Goal: Information Seeking & Learning: Find specific fact

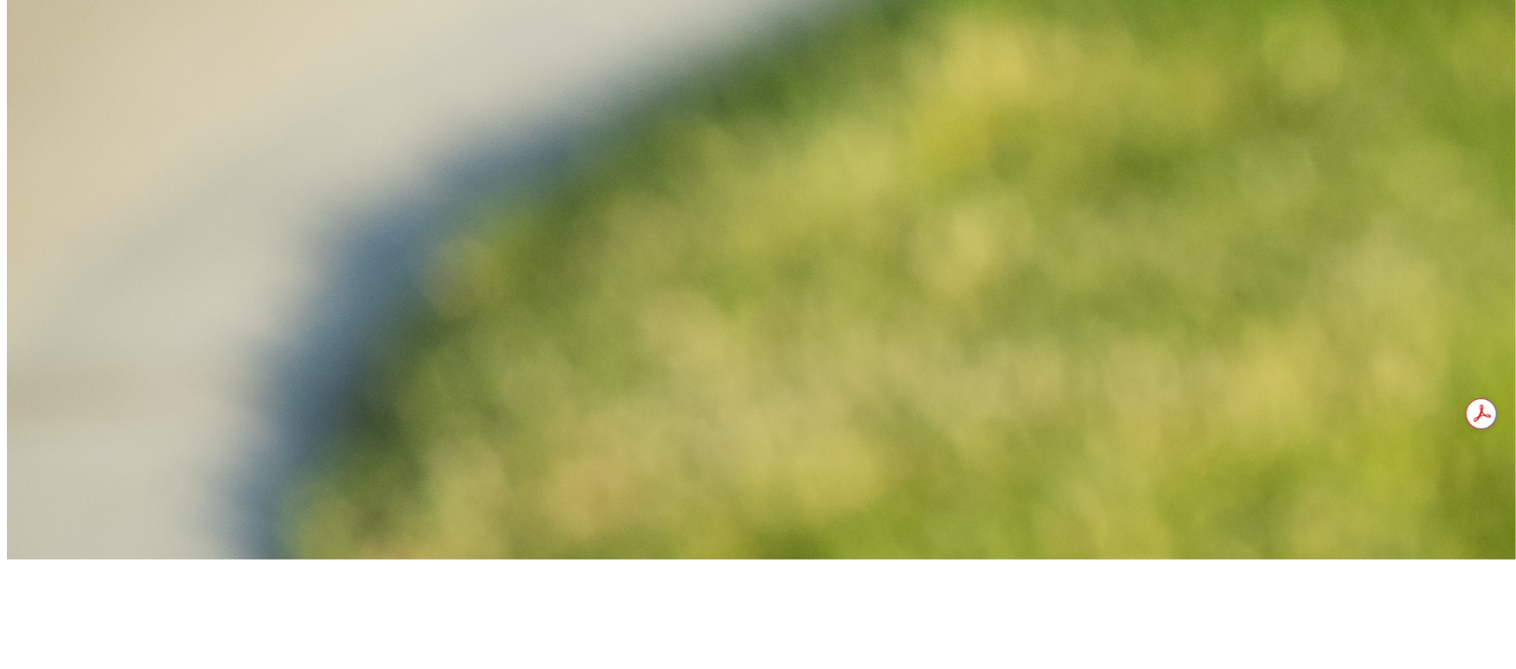
scroll to position [1035, 0]
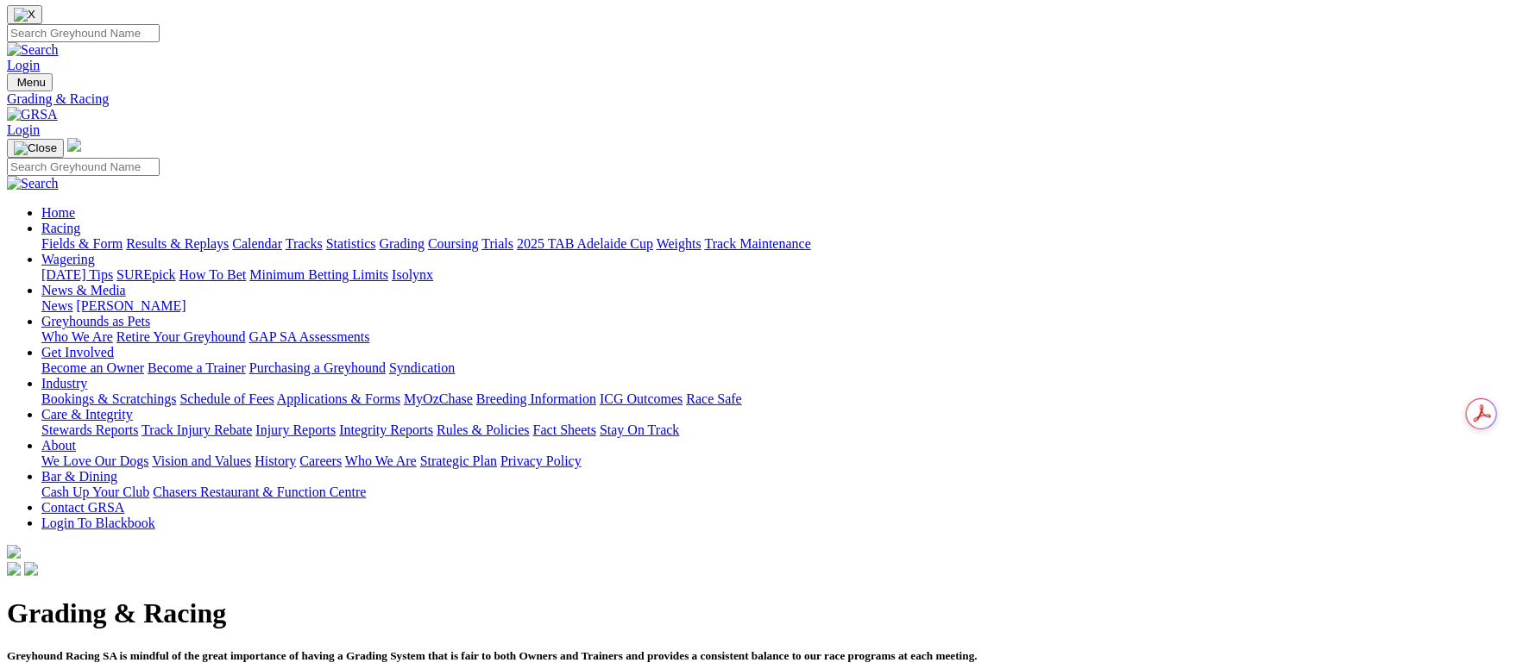
scroll to position [0, 0]
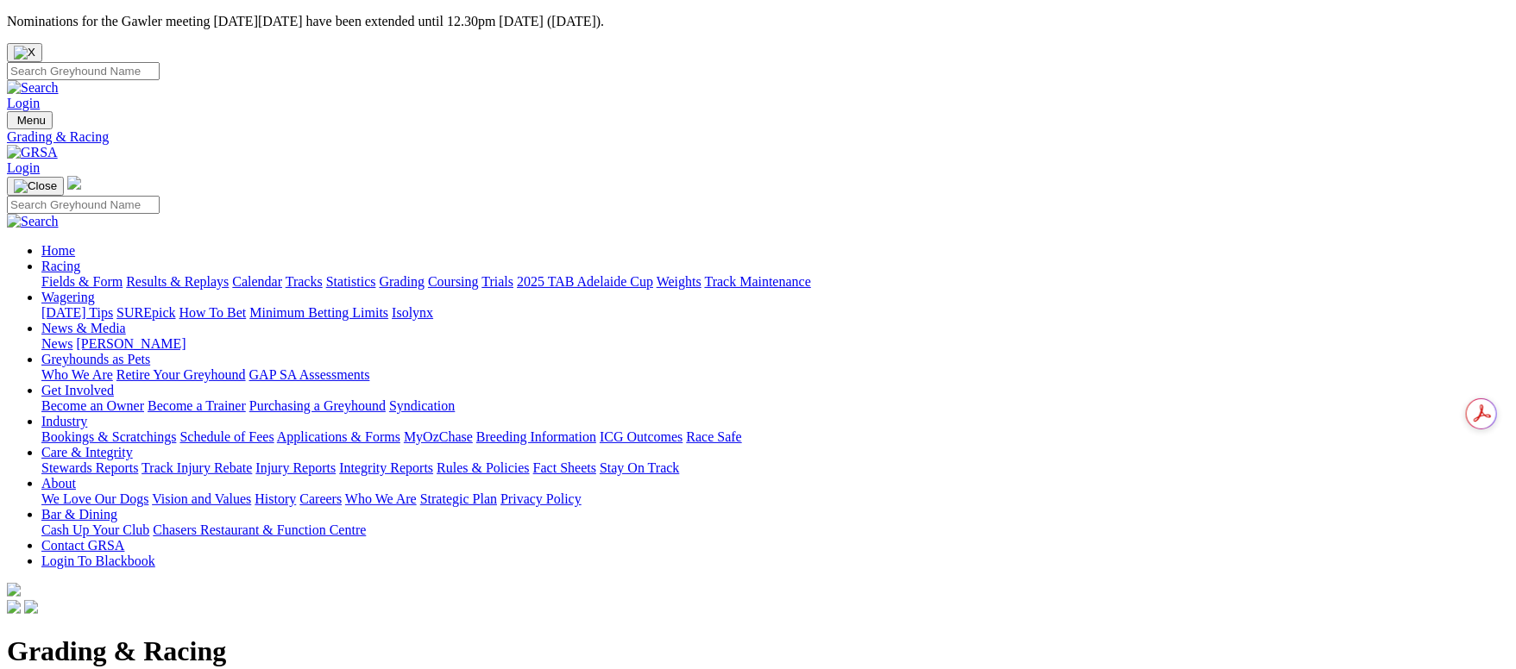
click at [102, 274] on link "Fields & Form" at bounding box center [81, 281] width 81 height 15
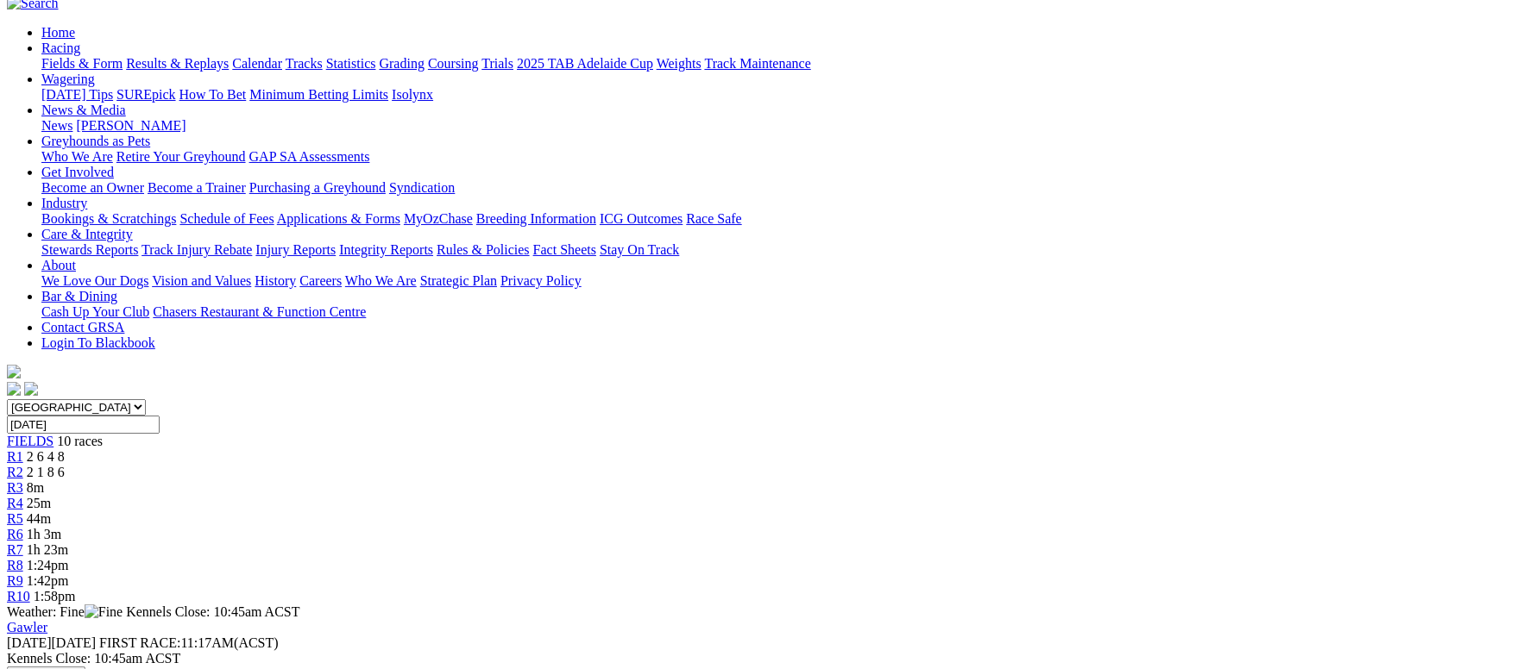
scroll to position [259, 0]
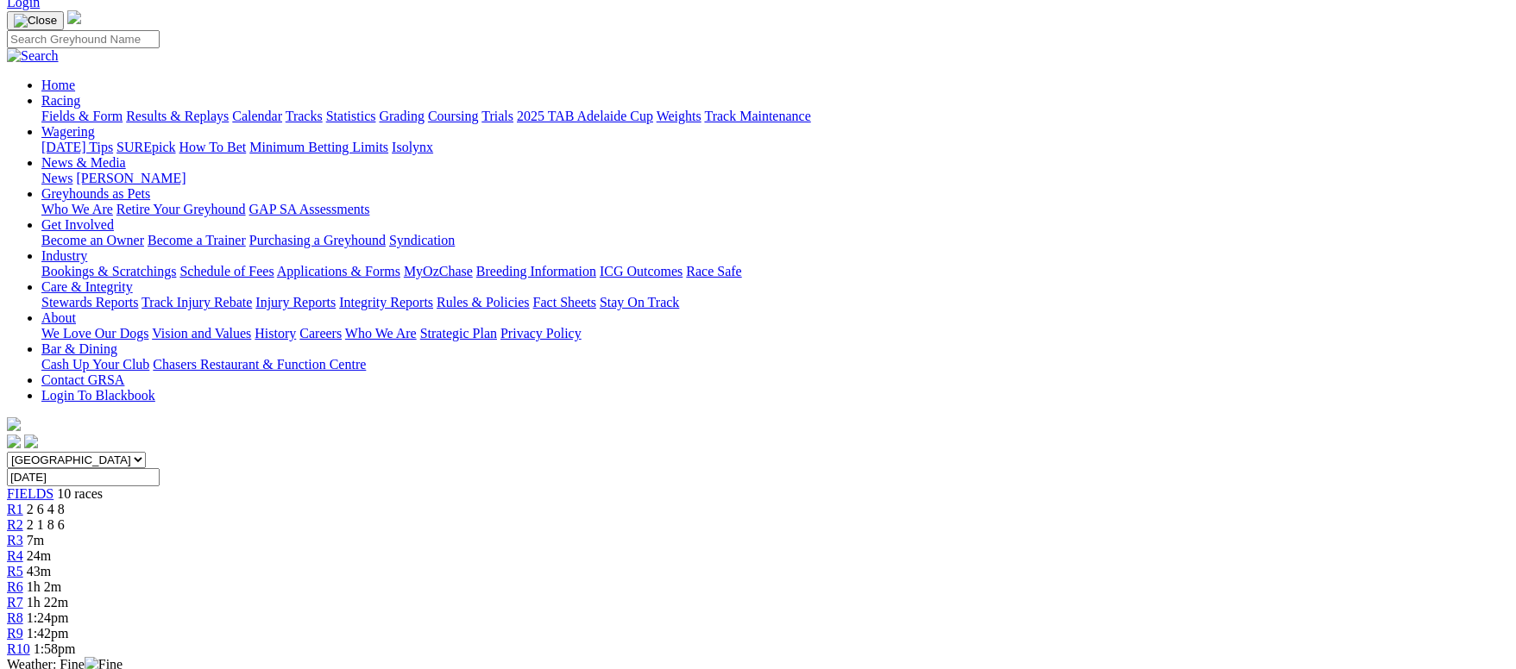
scroll to position [129, 0]
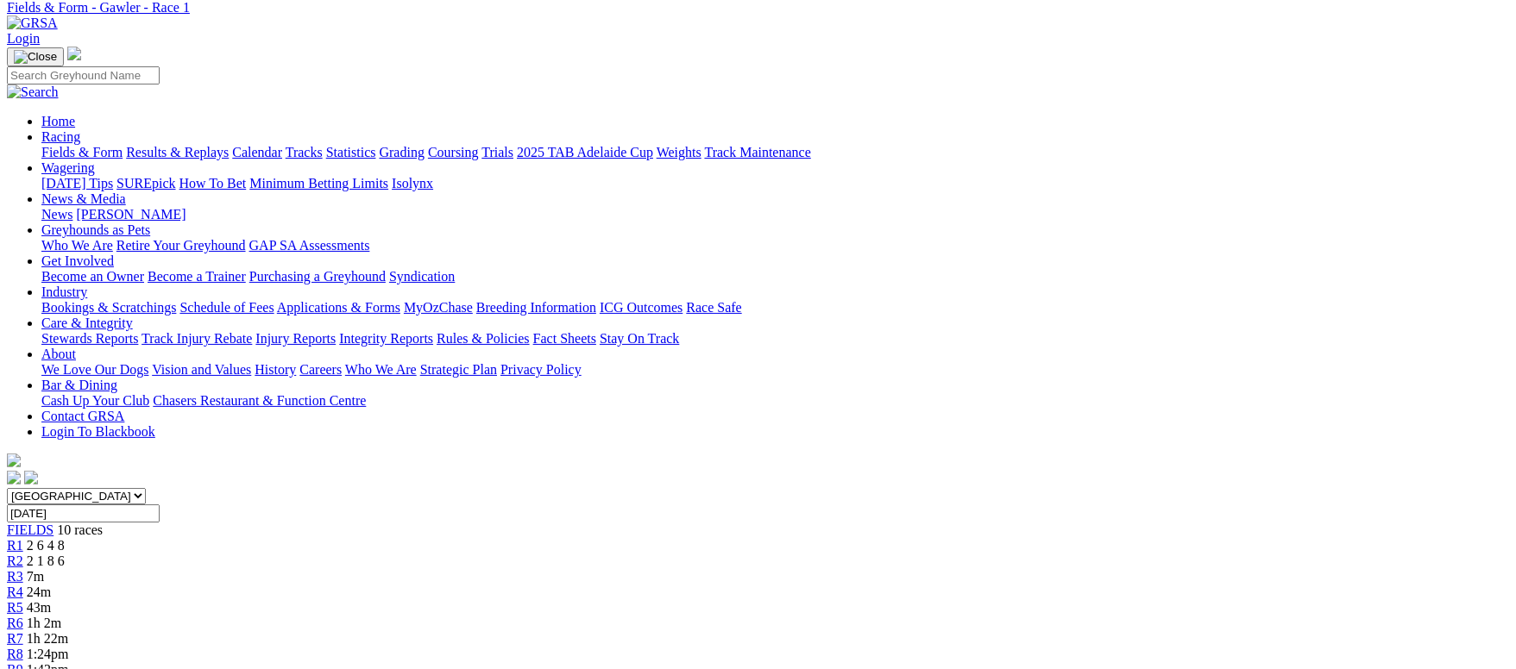
click at [23, 554] on link "R2" at bounding box center [15, 561] width 16 height 15
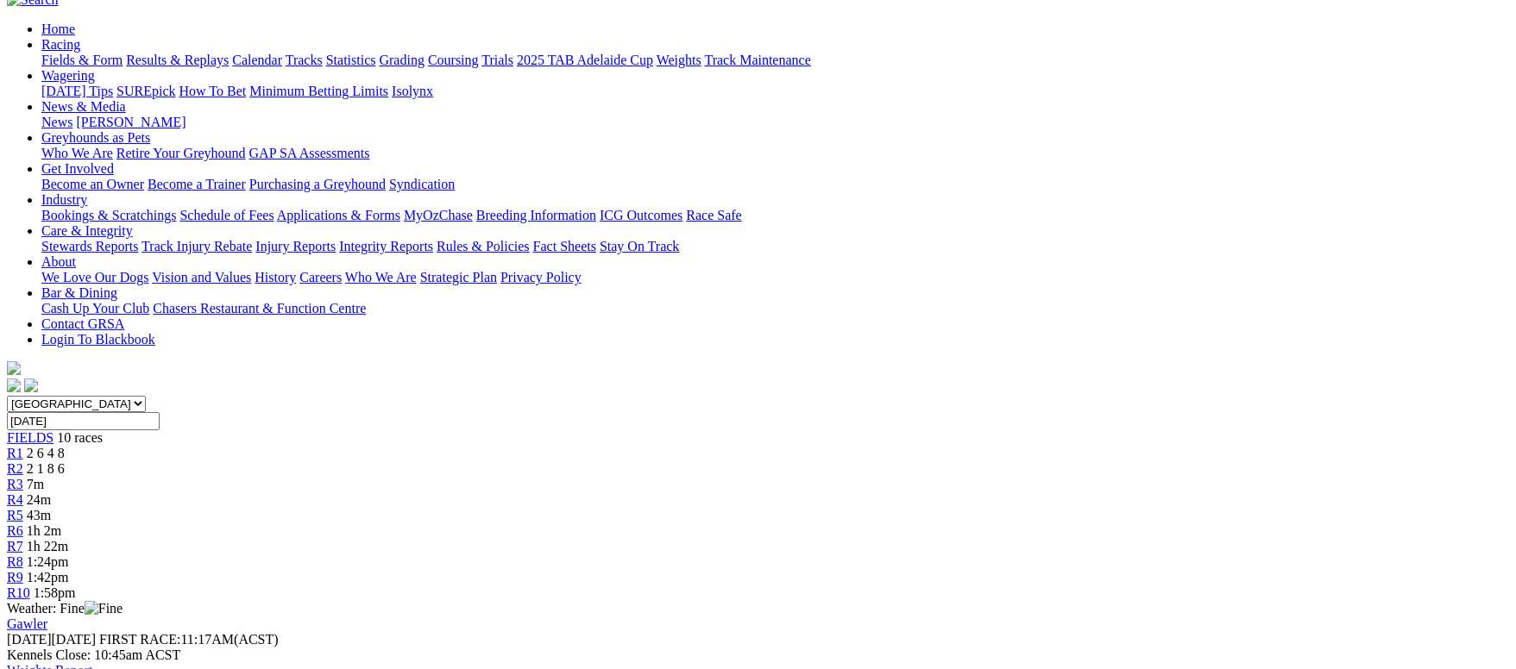
scroll to position [259, 0]
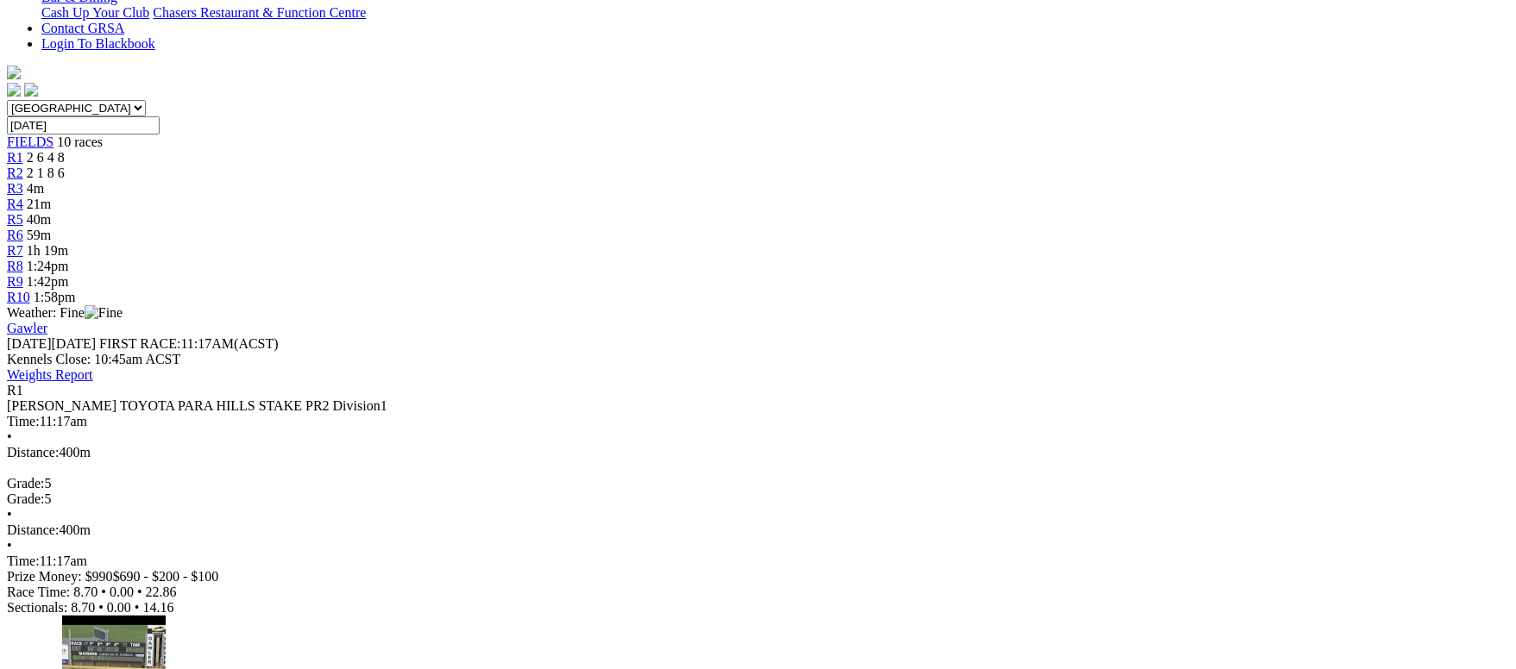
scroll to position [129, 0]
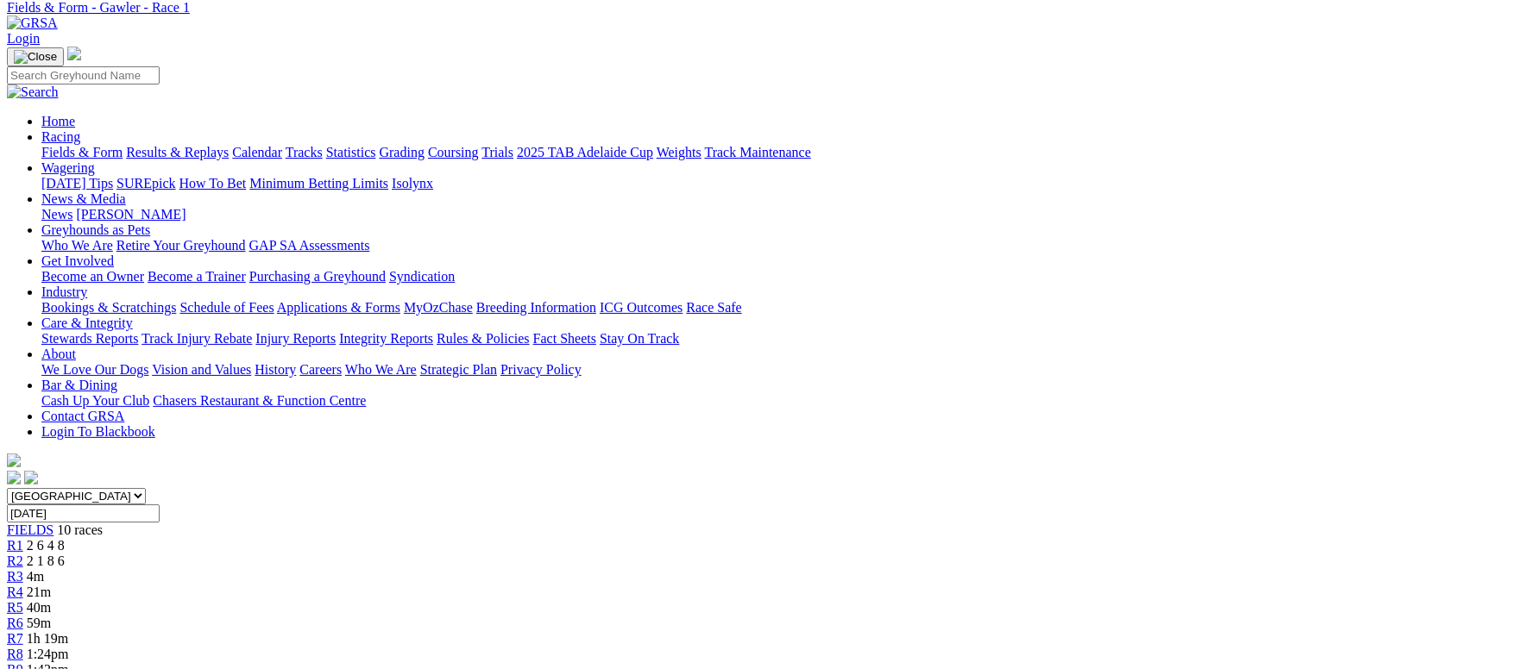
click at [23, 569] on link "R3" at bounding box center [15, 576] width 16 height 15
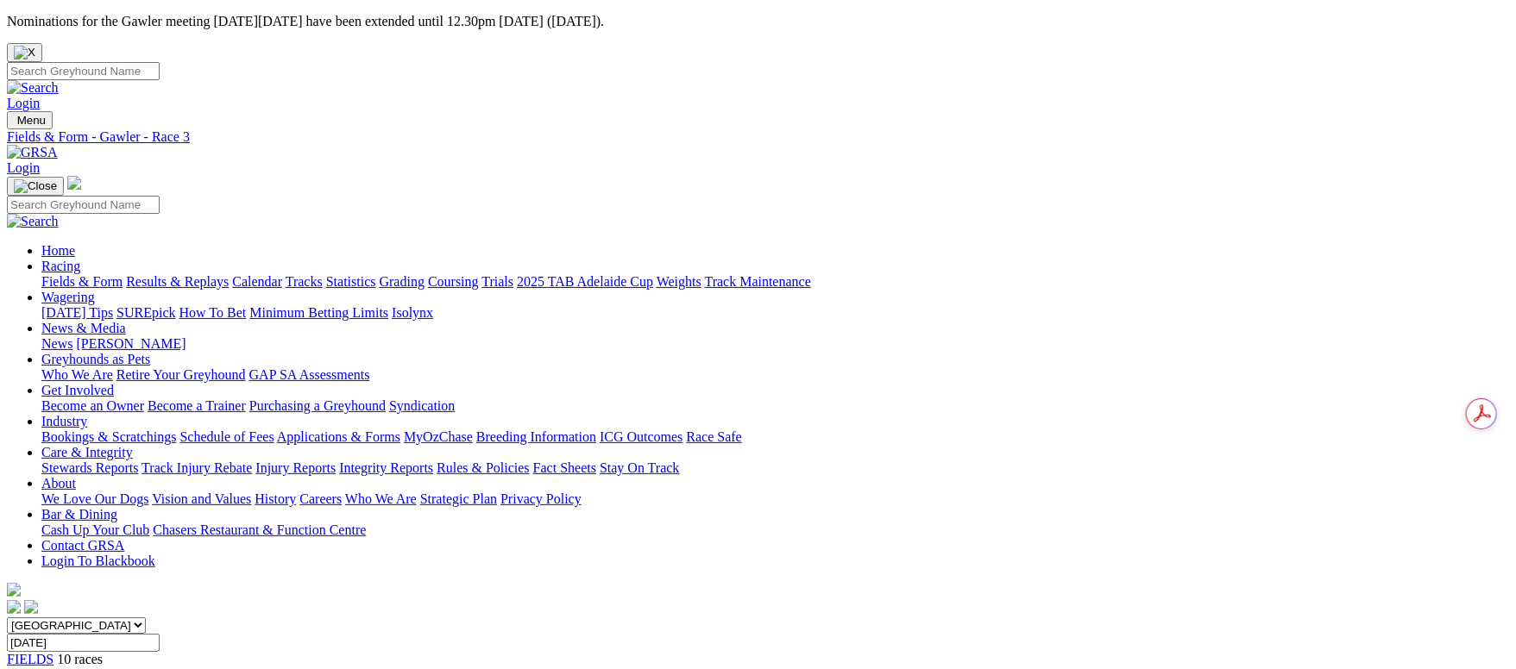
click at [160, 62] on input "Search" at bounding box center [83, 71] width 153 height 18
type input "white owl"
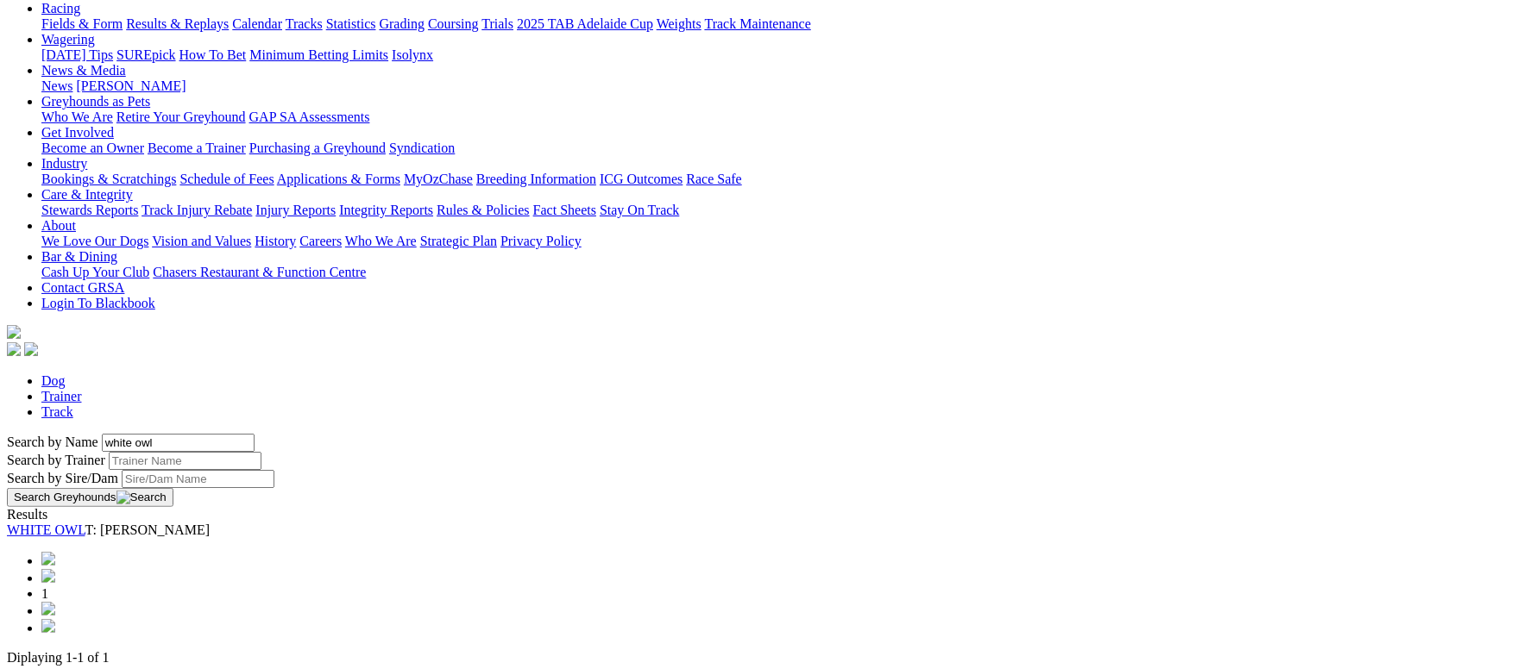
scroll to position [259, 0]
click at [85, 522] on link "WHITE OWL" at bounding box center [46, 529] width 79 height 15
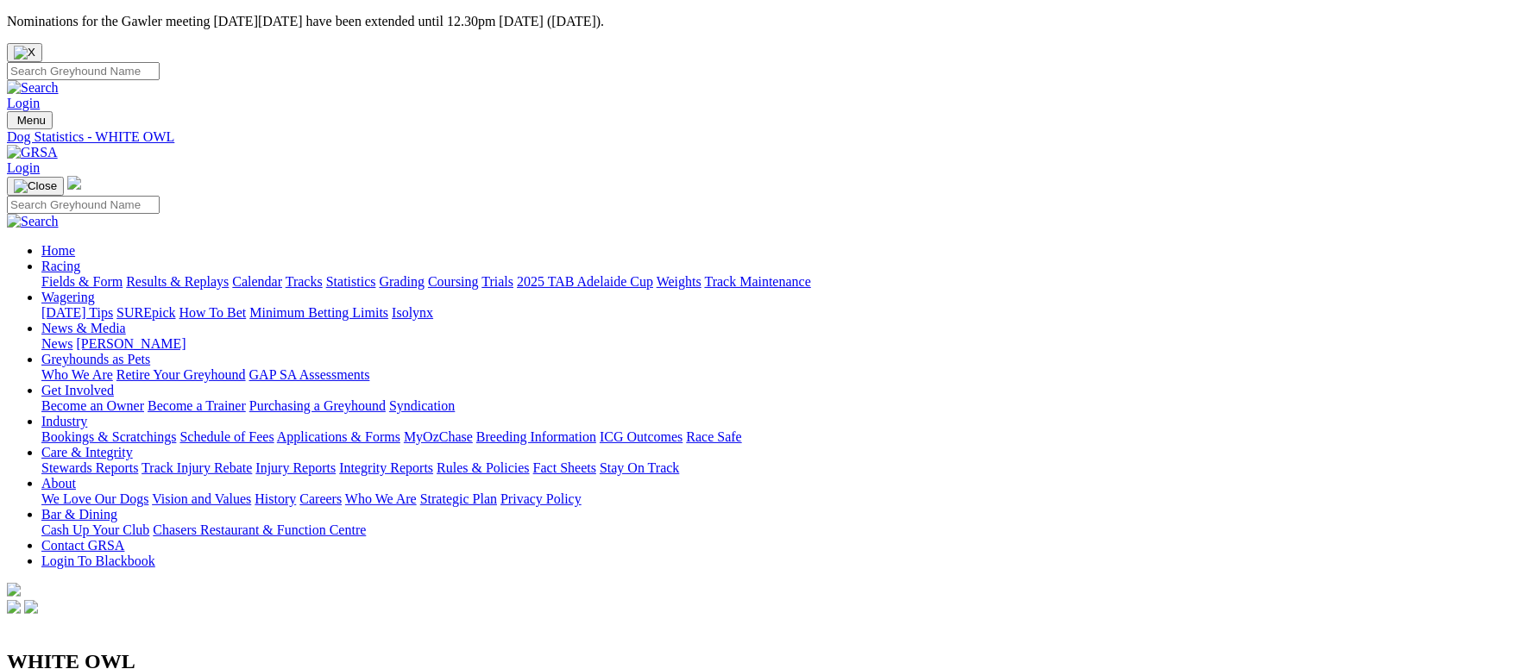
click at [123, 274] on link "Fields & Form" at bounding box center [81, 281] width 81 height 15
click at [109, 274] on link "Fields & Form" at bounding box center [81, 281] width 81 height 15
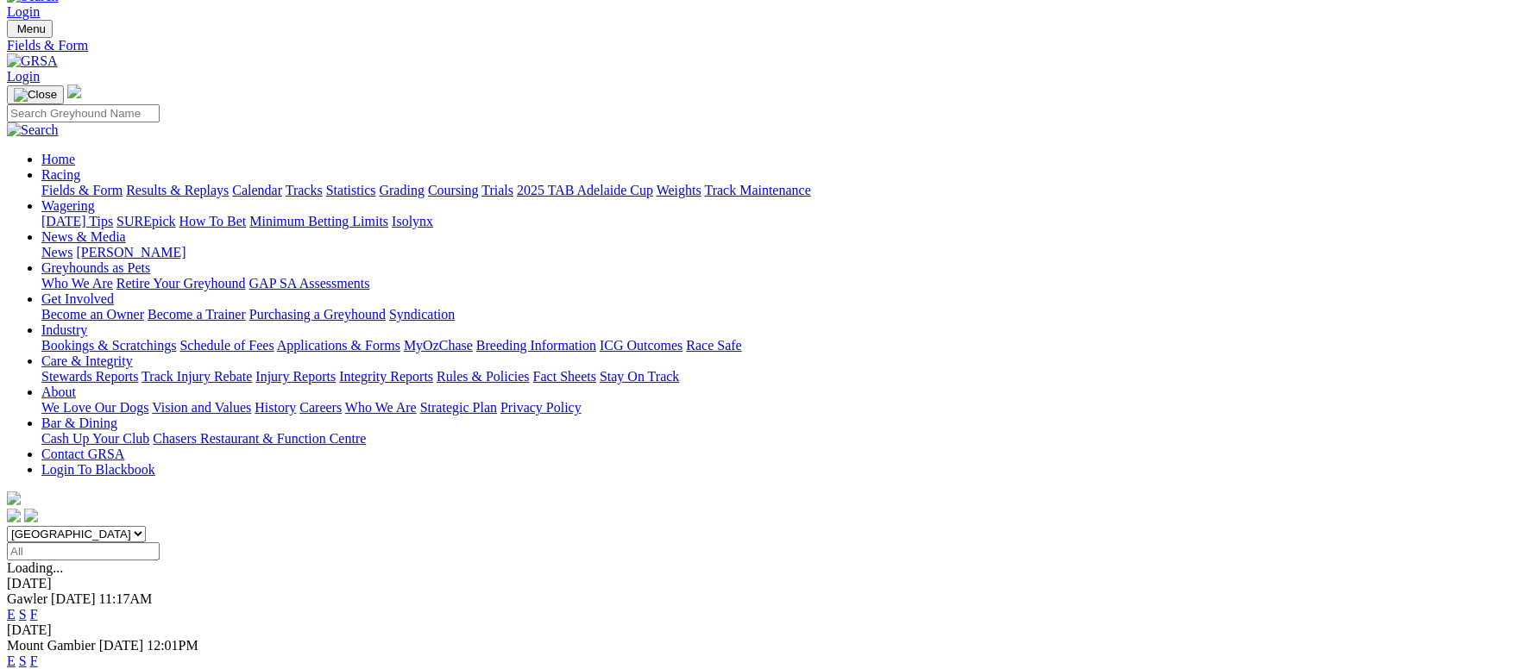
scroll to position [129, 0]
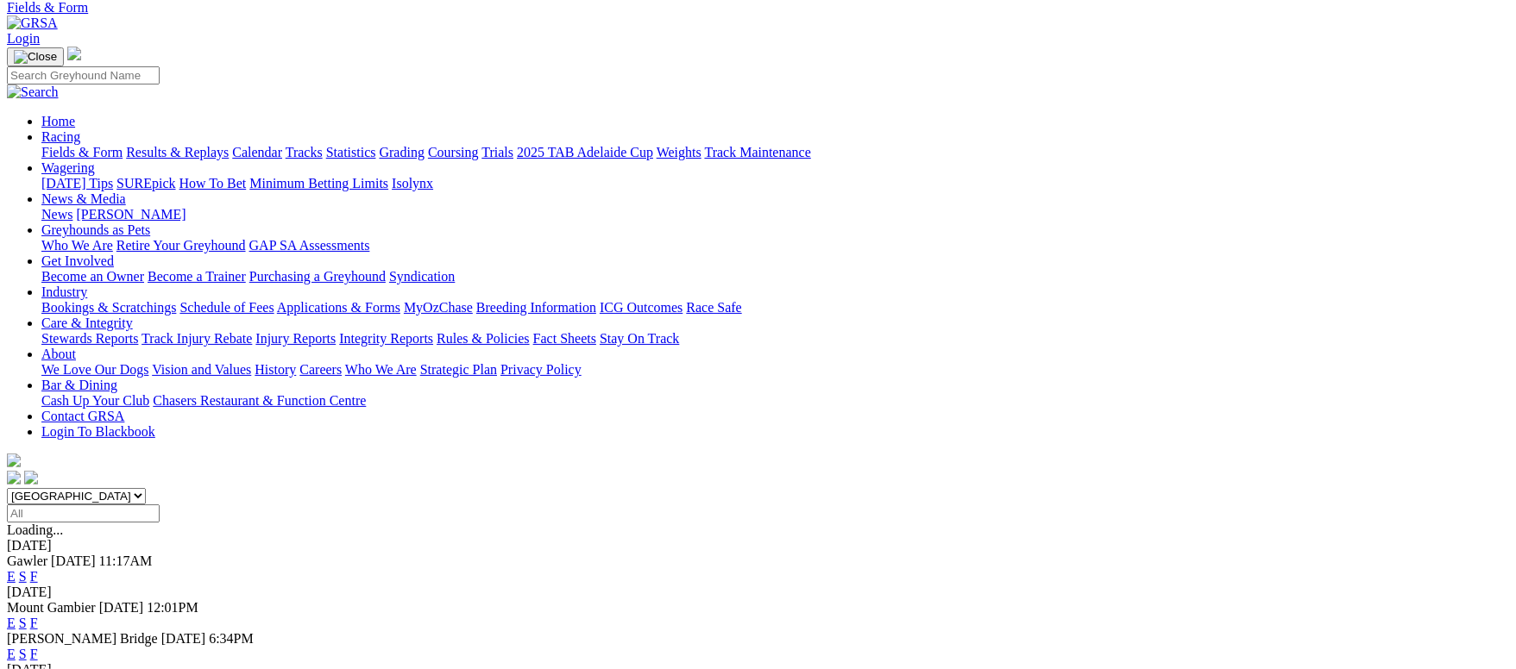
click at [38, 647] on link "F" at bounding box center [34, 654] width 8 height 15
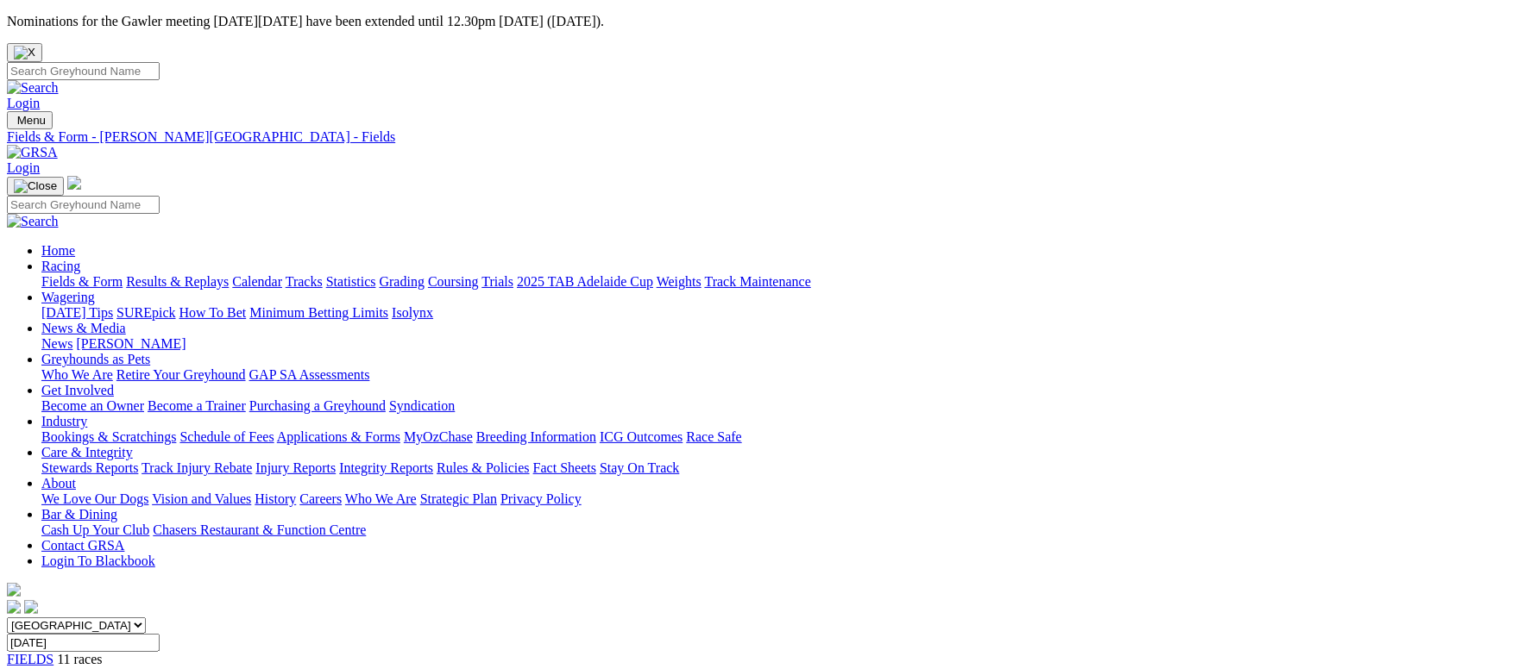
click at [229, 274] on link "Results & Replays" at bounding box center [177, 281] width 103 height 15
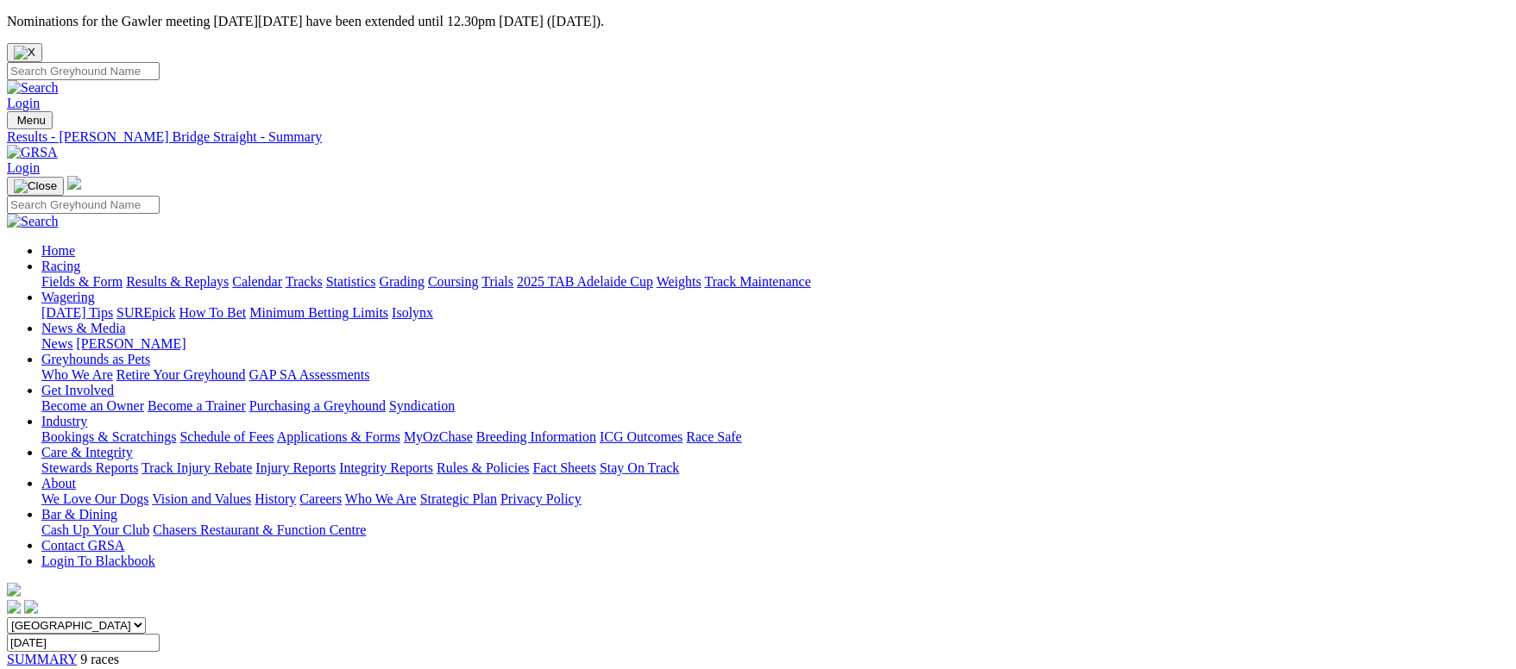
click at [160, 634] on input "[DATE]" at bounding box center [83, 643] width 153 height 18
type input "[DATE]"
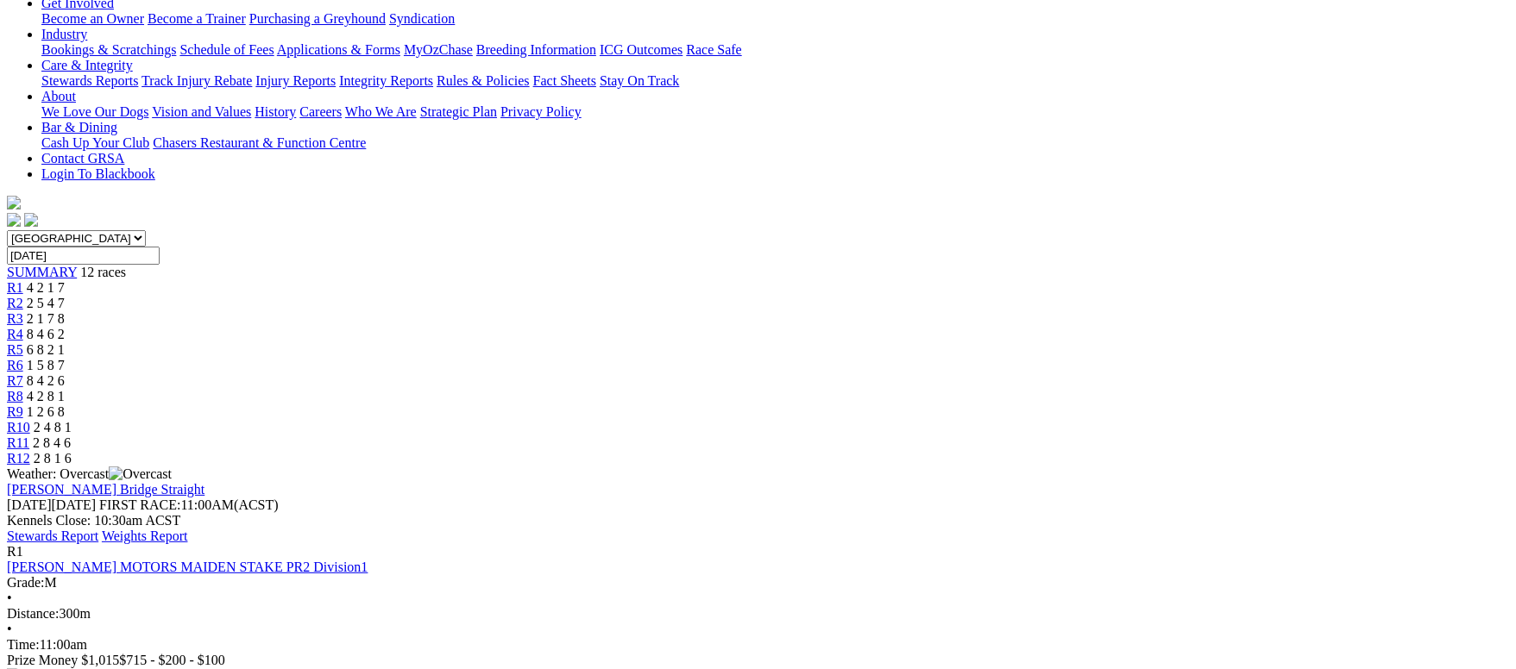
scroll to position [129, 0]
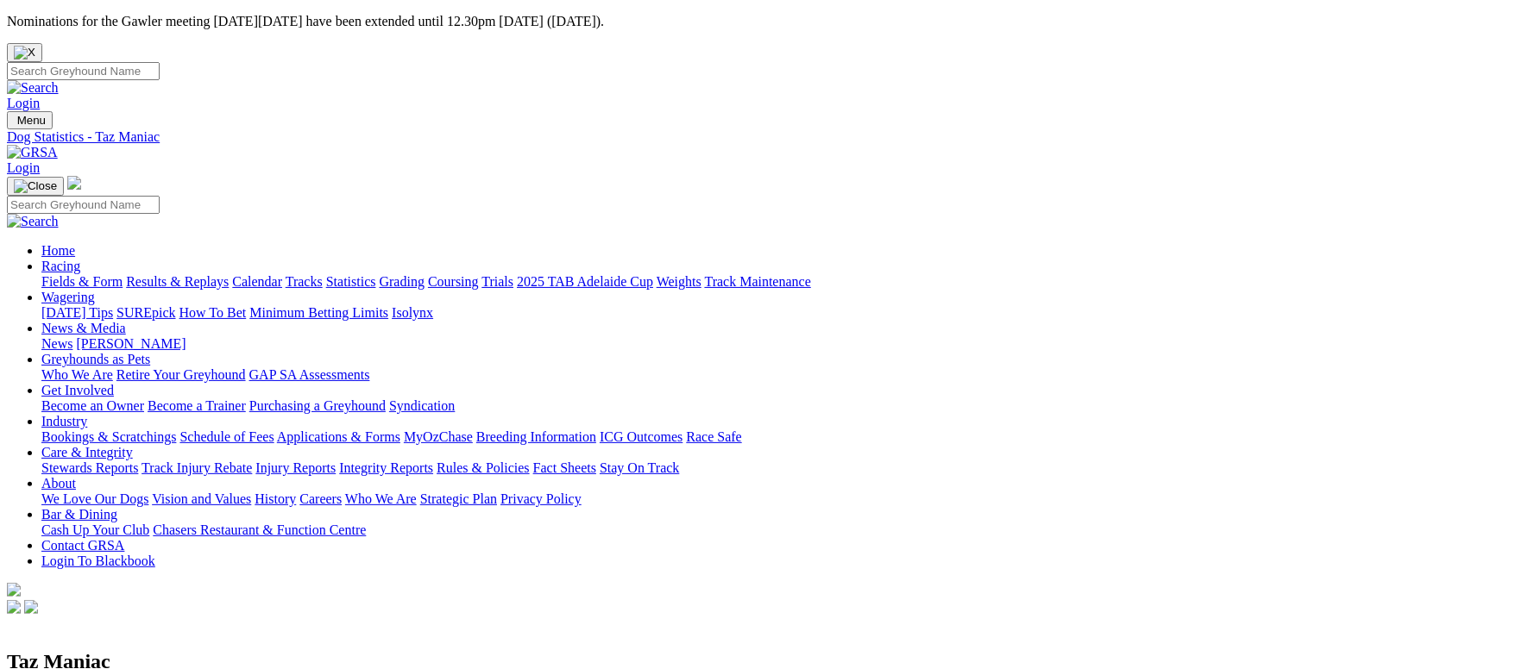
click at [120, 274] on link "Fields & Form" at bounding box center [81, 281] width 81 height 15
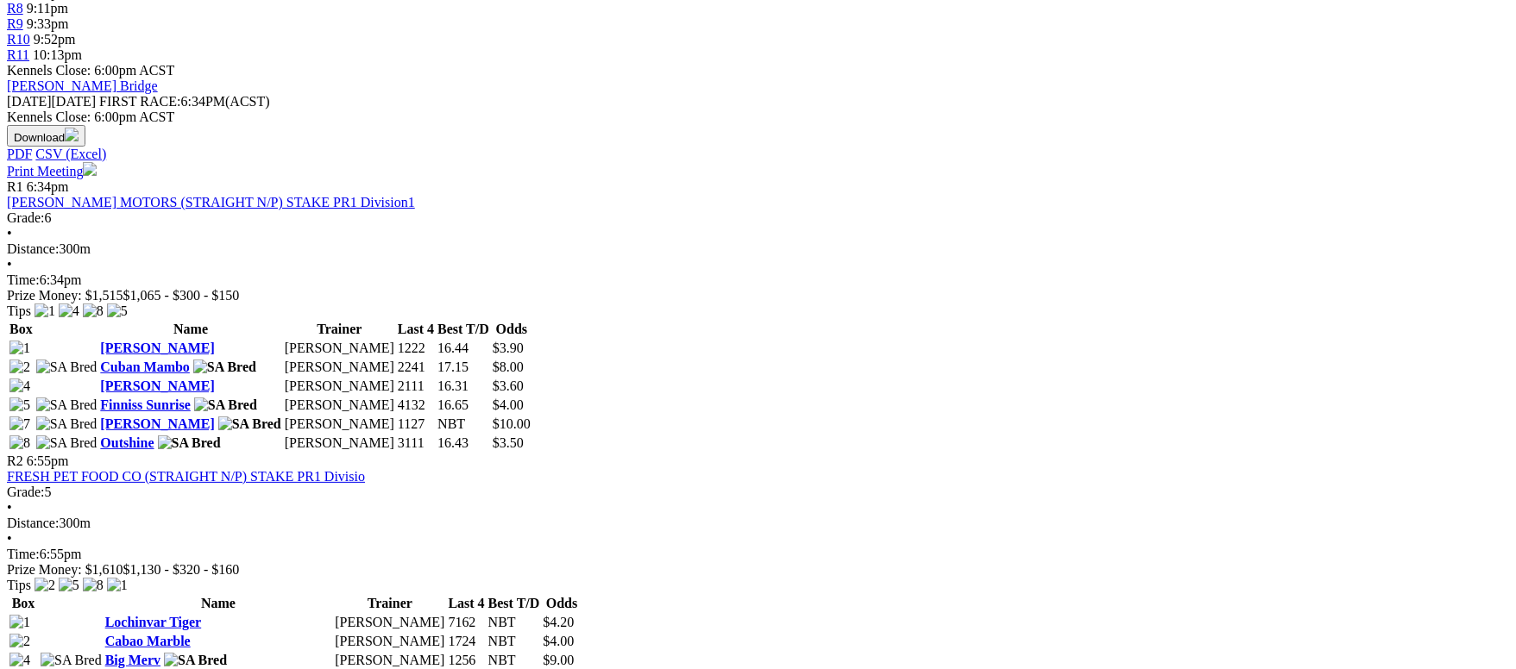
scroll to position [387, 0]
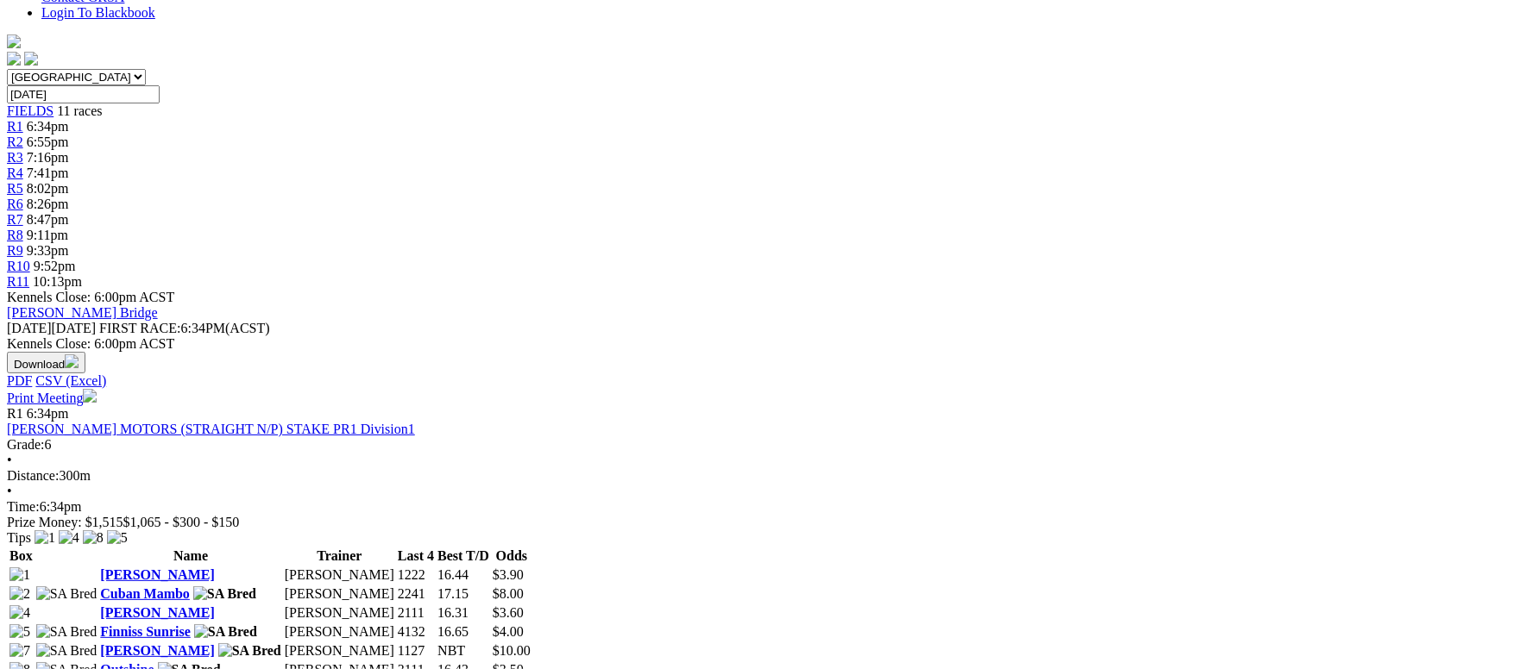
scroll to position [259, 0]
